Goal: Check status: Check status

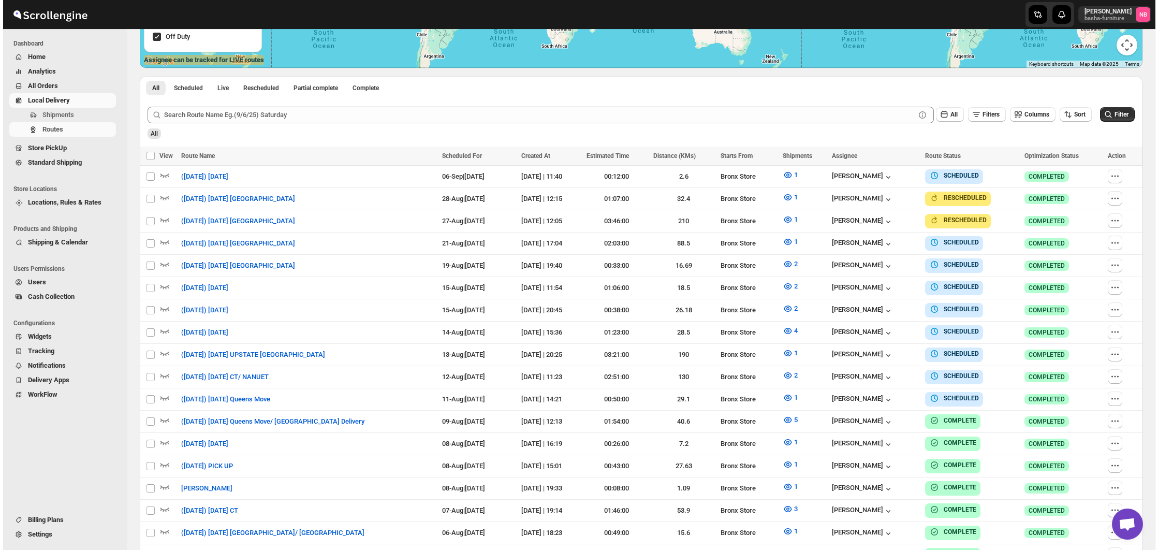
scroll to position [256, 0]
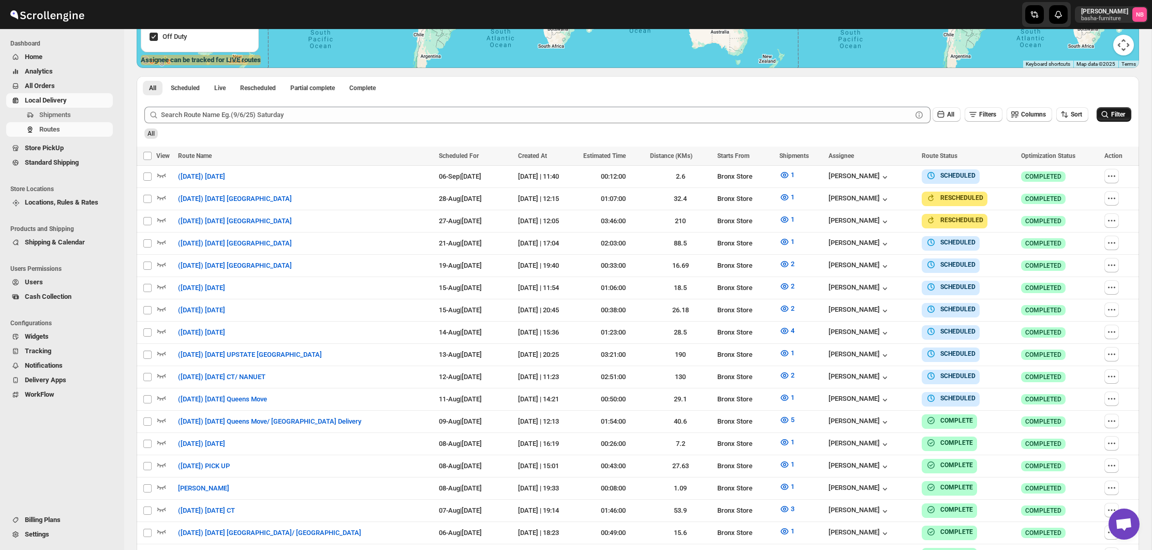
click at [1111, 109] on button "Filter" at bounding box center [1114, 114] width 35 height 14
click at [806, 392] on div "1" at bounding box center [800, 398] width 43 height 13
click at [790, 392] on icon "button" at bounding box center [784, 397] width 10 height 10
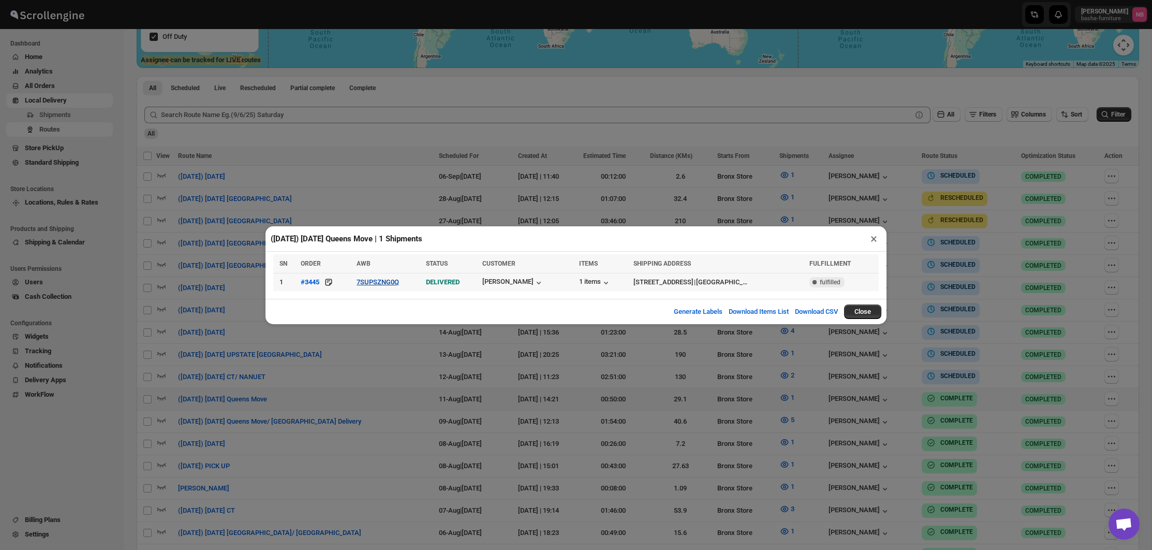
click at [399, 278] on button "7SUPSZNG0Q" at bounding box center [378, 282] width 42 height 8
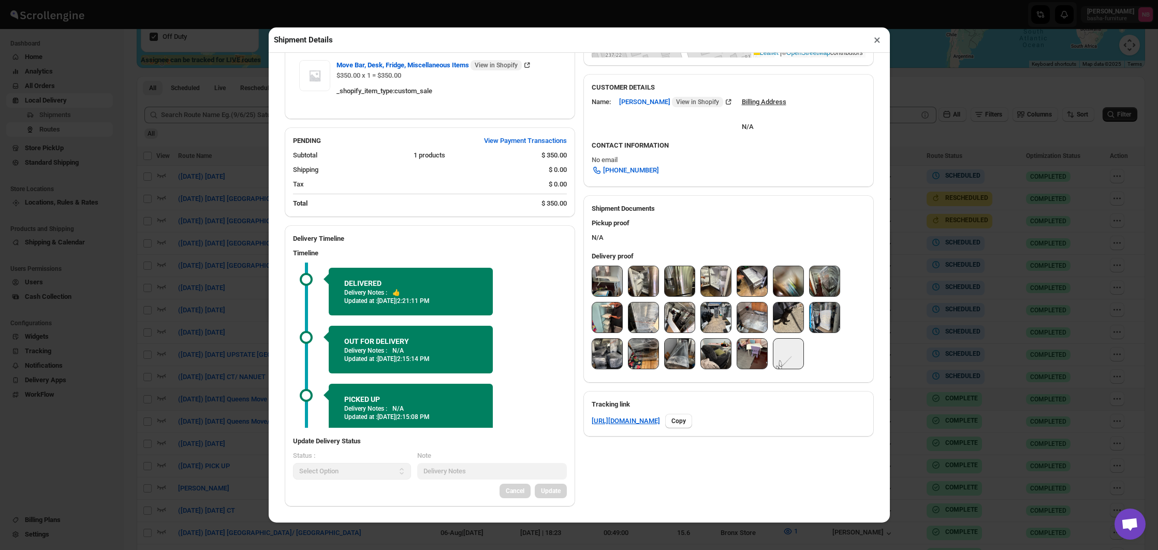
scroll to position [298, 0]
click at [609, 279] on img at bounding box center [607, 281] width 30 height 30
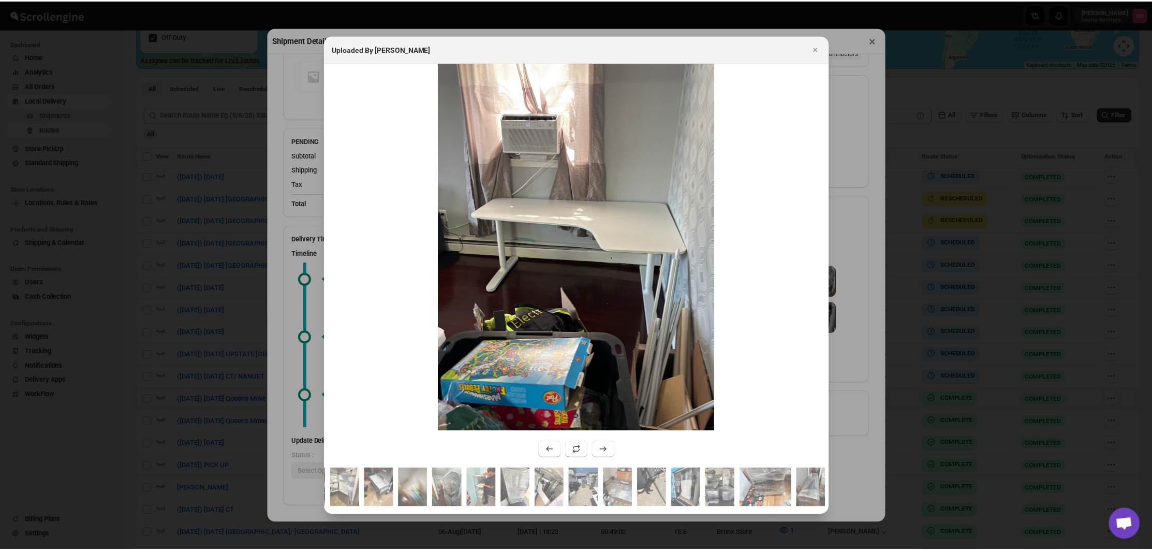
scroll to position [297, 0]
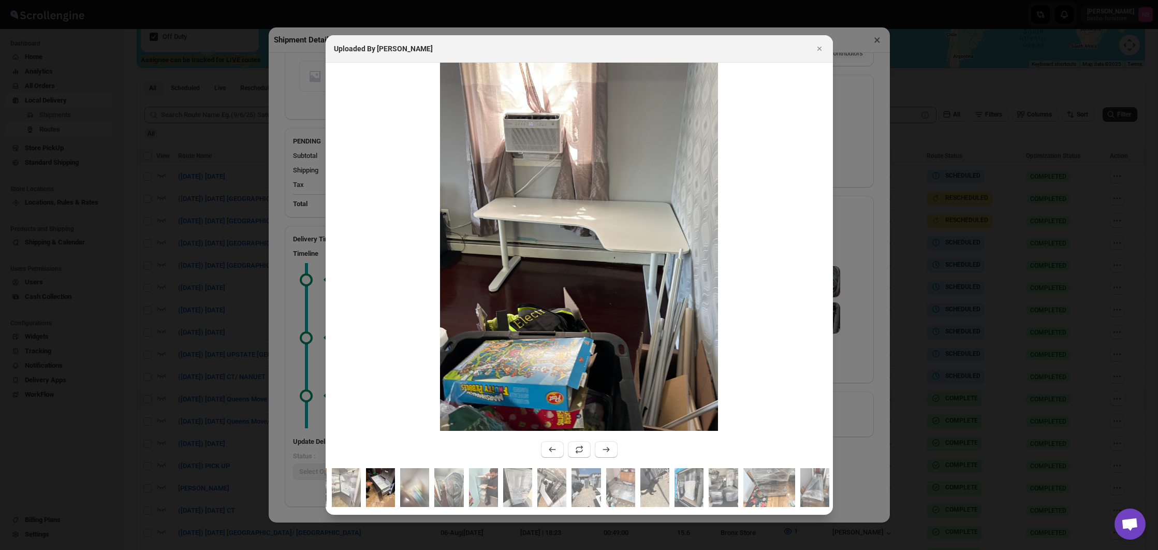
click at [390, 490] on img ":r2cc9:" at bounding box center [380, 487] width 29 height 39
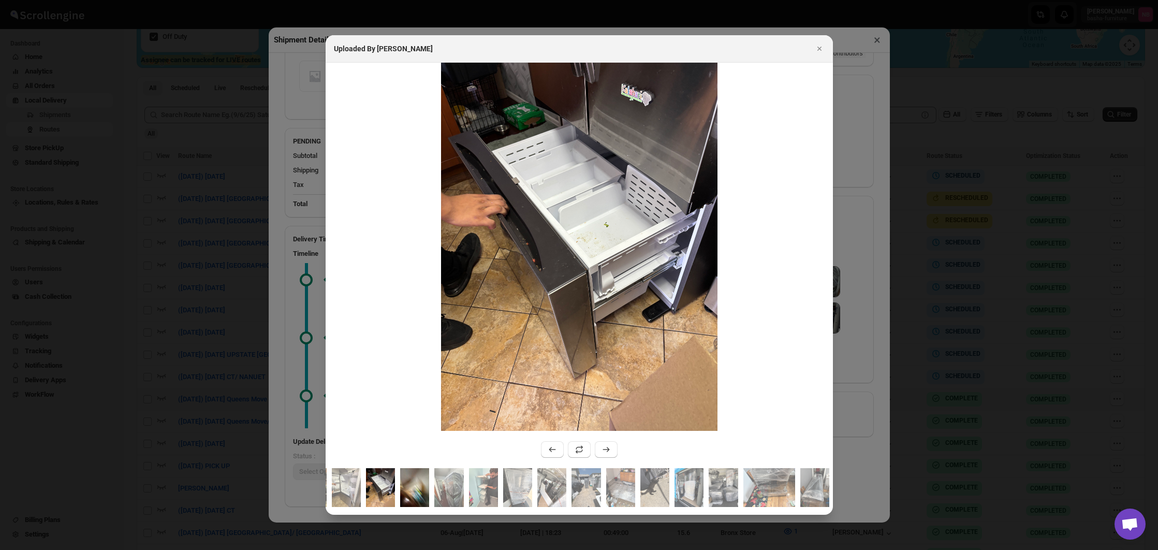
click at [413, 489] on img ":r2cc9:" at bounding box center [414, 487] width 29 height 39
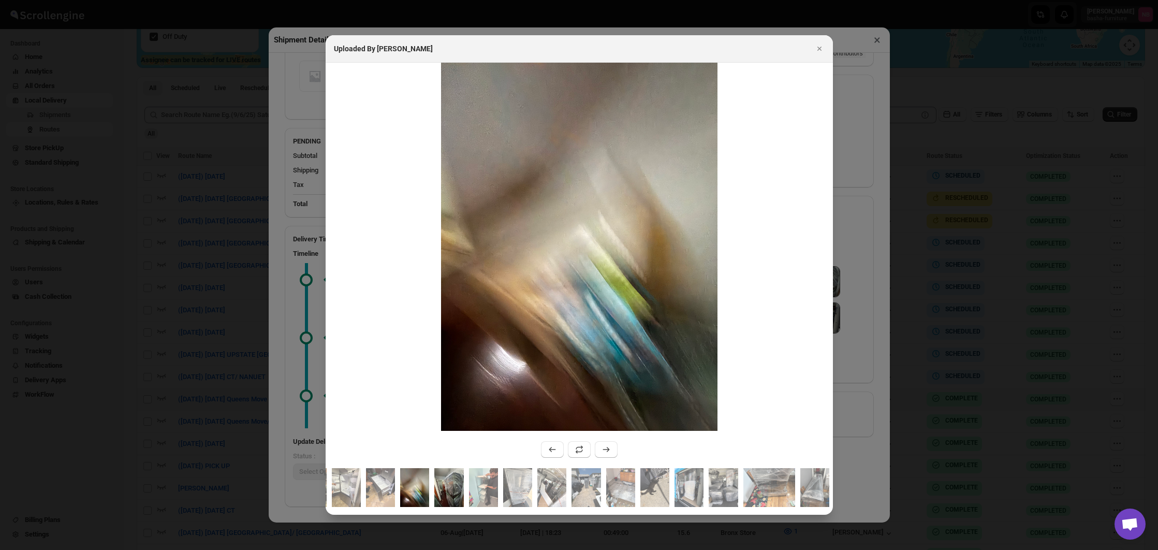
click at [443, 488] on img ":r2cc9:" at bounding box center [448, 487] width 29 height 39
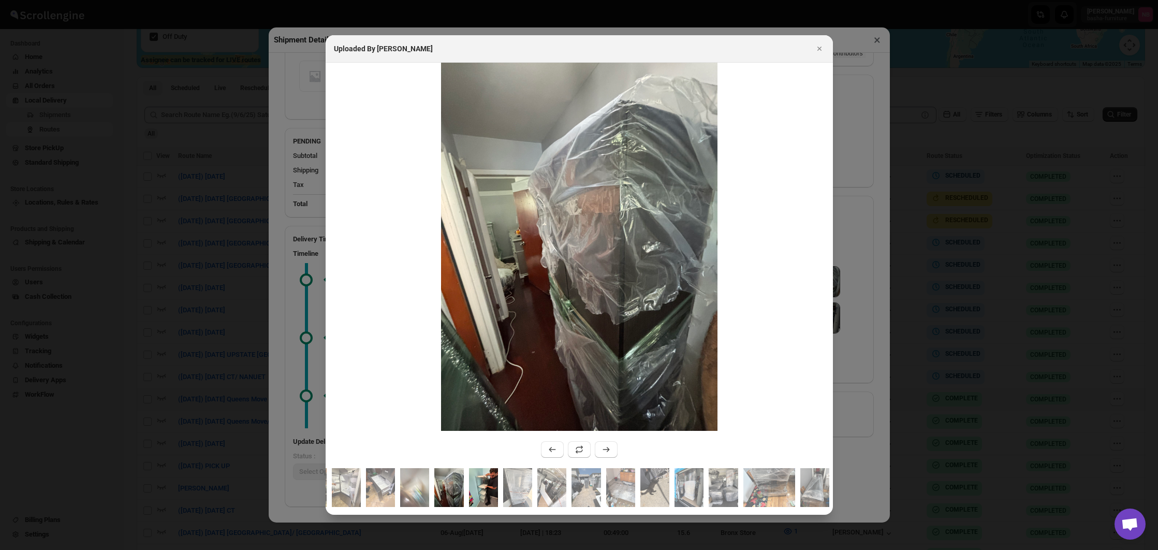
click at [485, 482] on img ":r2cc9:" at bounding box center [483, 487] width 29 height 39
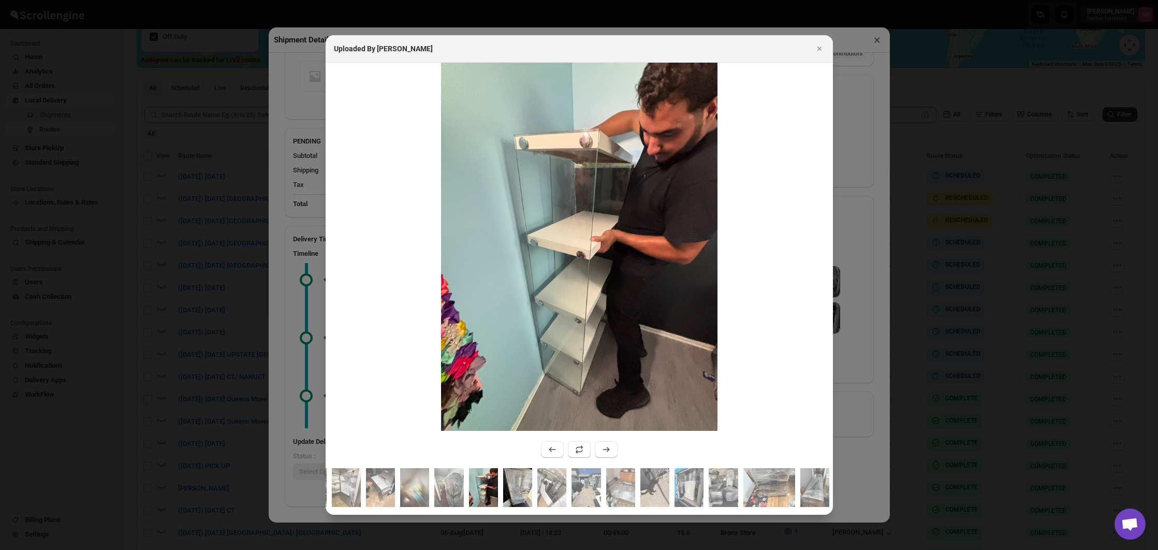
click at [512, 482] on img ":r2cc9:" at bounding box center [517, 487] width 29 height 39
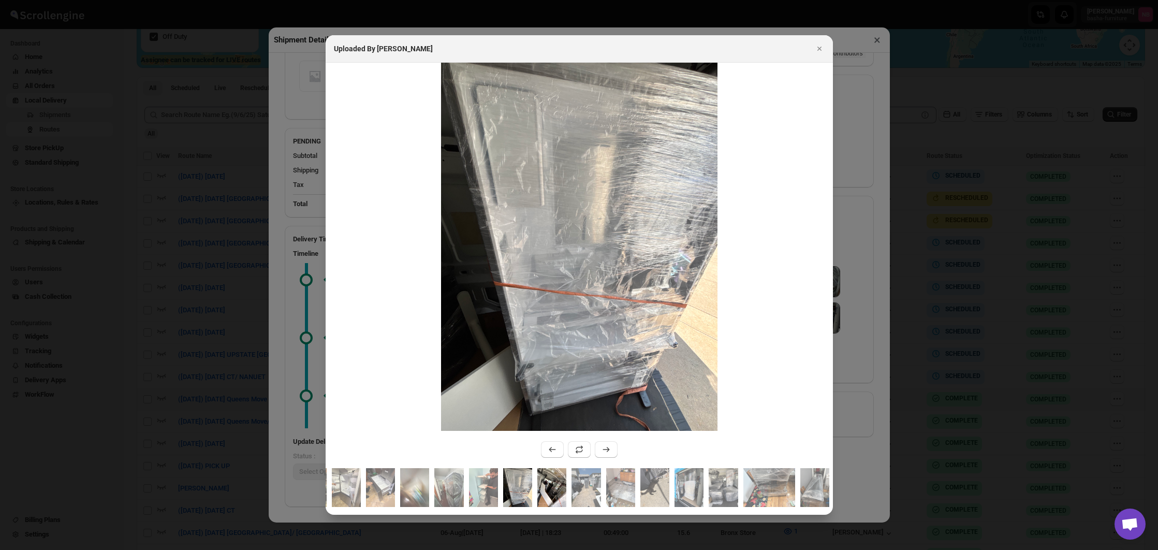
click at [551, 483] on img ":r2cc9:" at bounding box center [551, 487] width 29 height 39
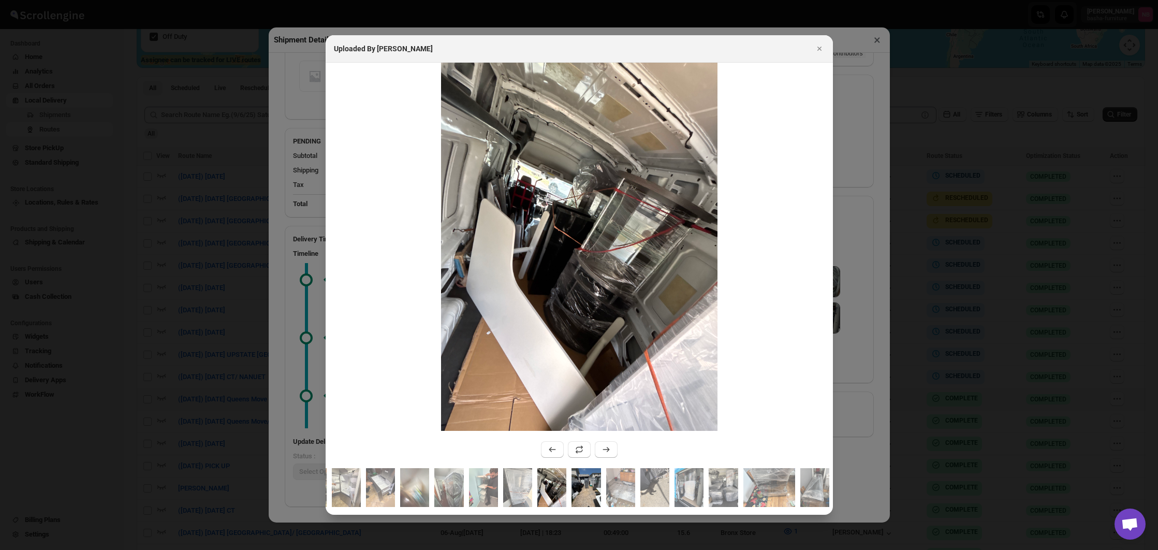
click at [571, 484] on img ":r2cc9:" at bounding box center [585, 487] width 29 height 39
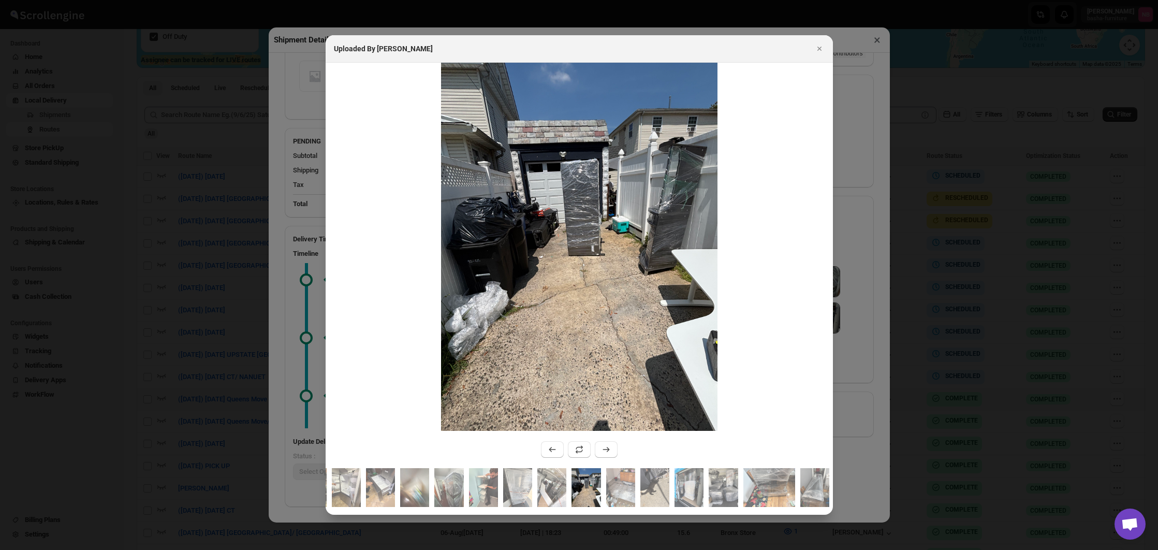
click at [585, 489] on img ":r2cc9:" at bounding box center [585, 487] width 29 height 39
click at [623, 488] on img ":r2cc9:" at bounding box center [620, 487] width 29 height 39
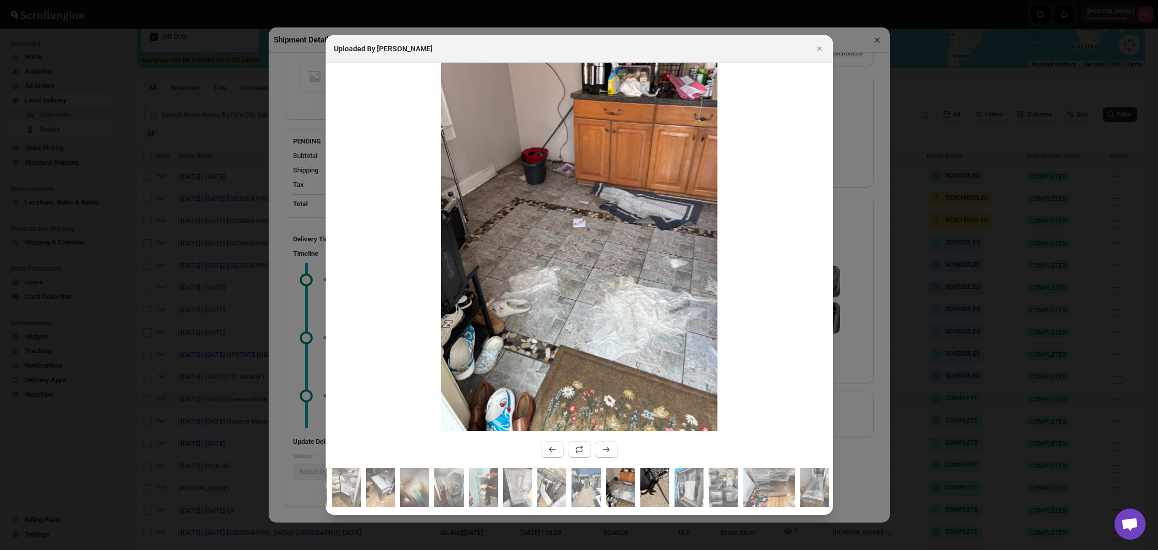
click at [647, 488] on img ":r2cc9:" at bounding box center [654, 487] width 29 height 39
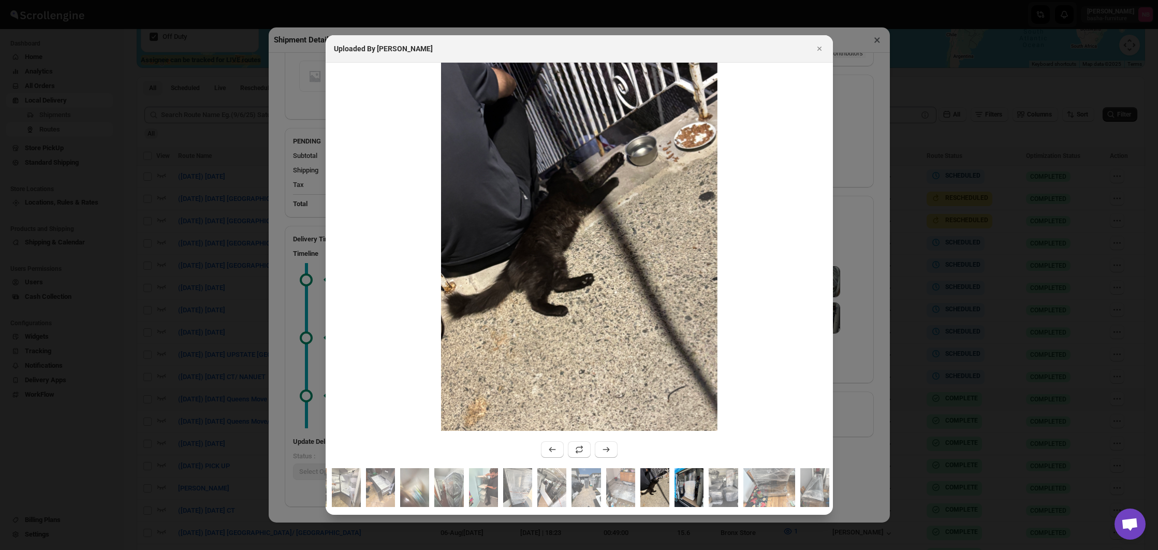
click at [678, 489] on img ":r2cc9:" at bounding box center [688, 487] width 29 height 39
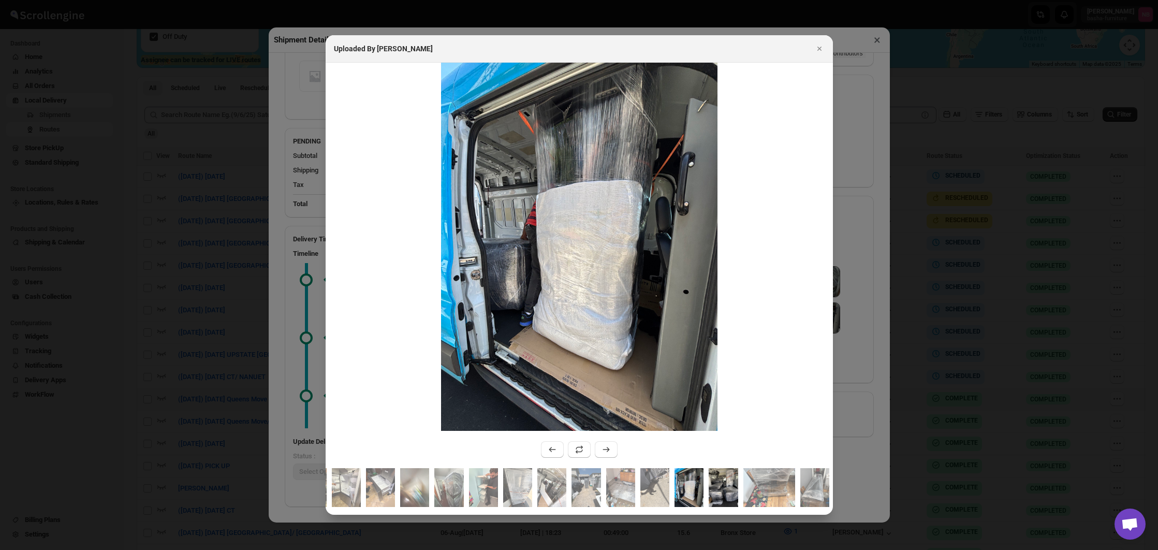
click at [716, 488] on img ":r2cc9:" at bounding box center [723, 487] width 29 height 39
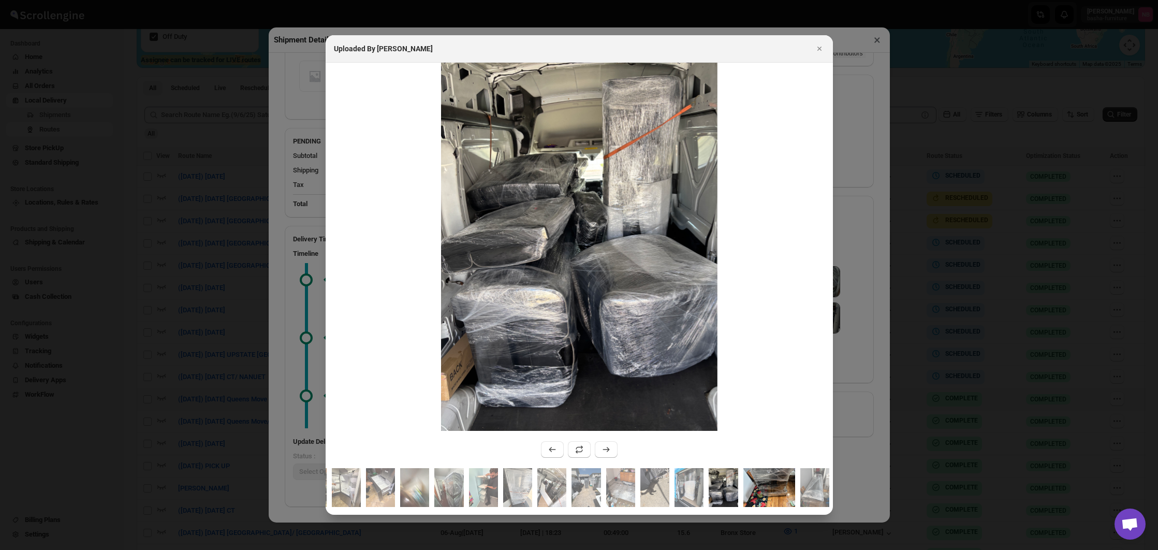
click at [765, 489] on img ":r2cc9:" at bounding box center [769, 487] width 52 height 39
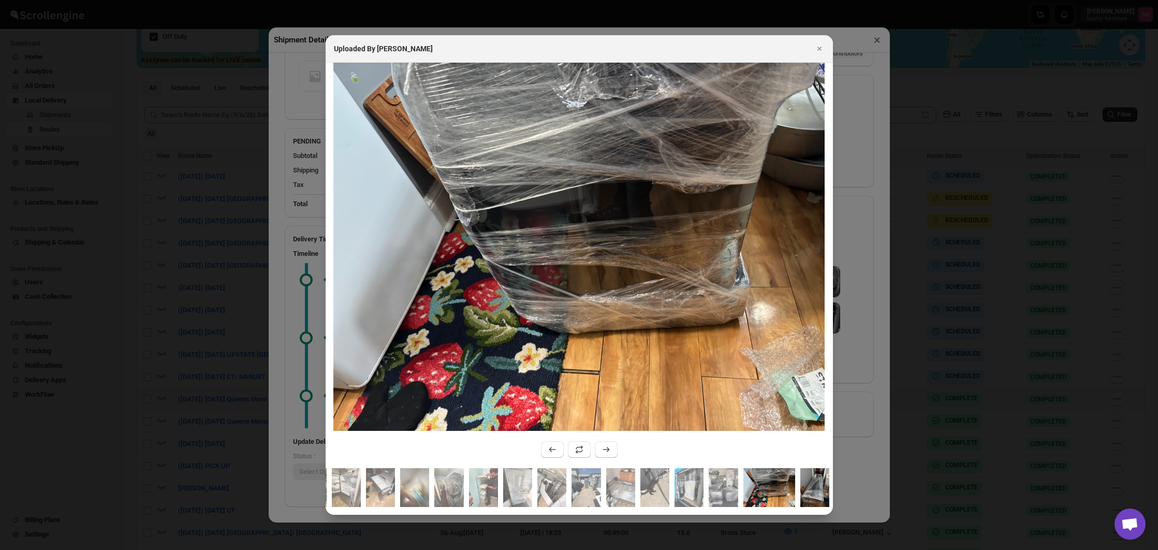
click at [806, 489] on img ":r2cc9:" at bounding box center [814, 487] width 29 height 39
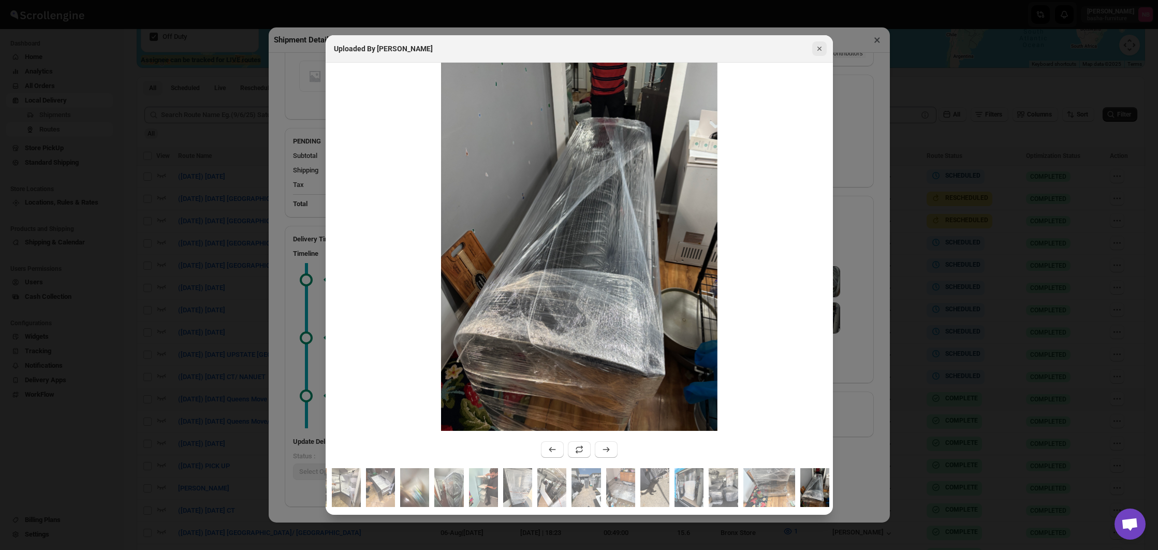
click at [817, 51] on icon "Close" at bounding box center [819, 48] width 10 height 10
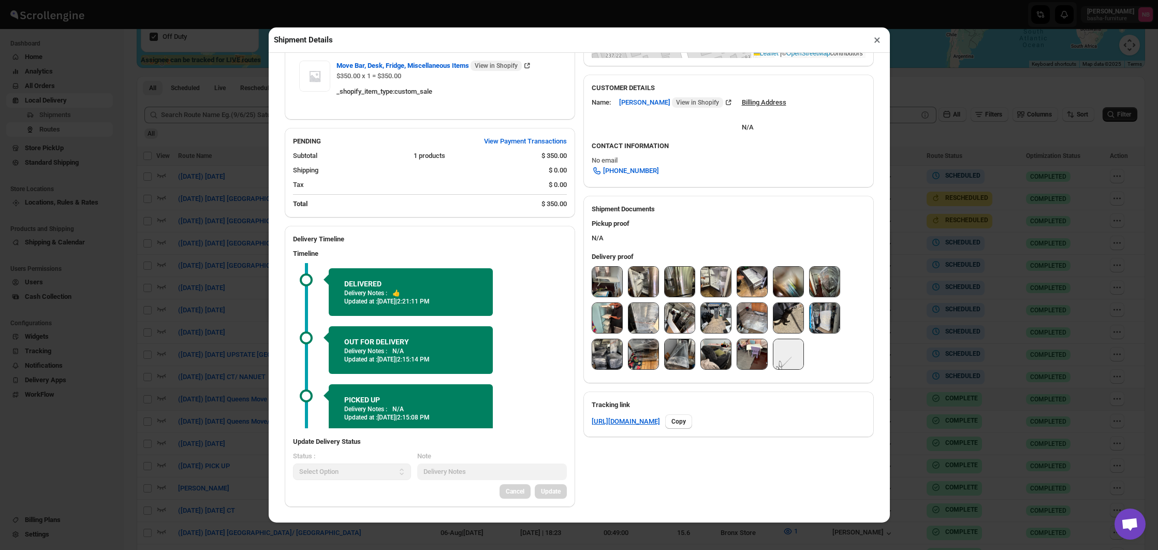
click at [873, 41] on button "×" at bounding box center [877, 40] width 15 height 14
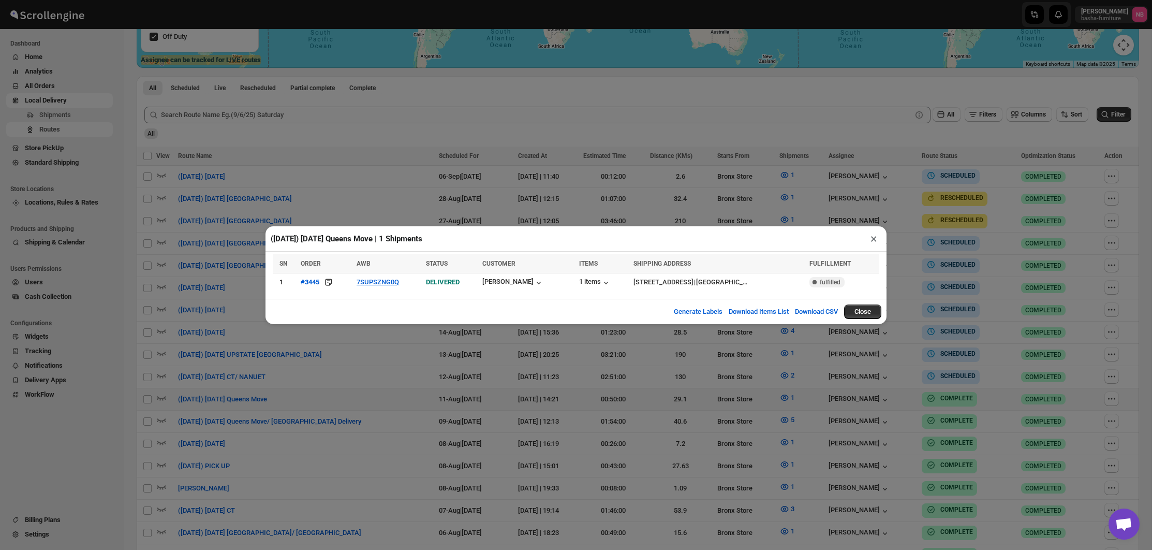
click at [944, 191] on div "([DATE]) [DATE] Queens Move | 1 Shipments × SN ORDER AWB STATUS CUSTOMER ITEMS …" at bounding box center [576, 275] width 1152 height 550
